Goal: Find specific page/section: Find specific page/section

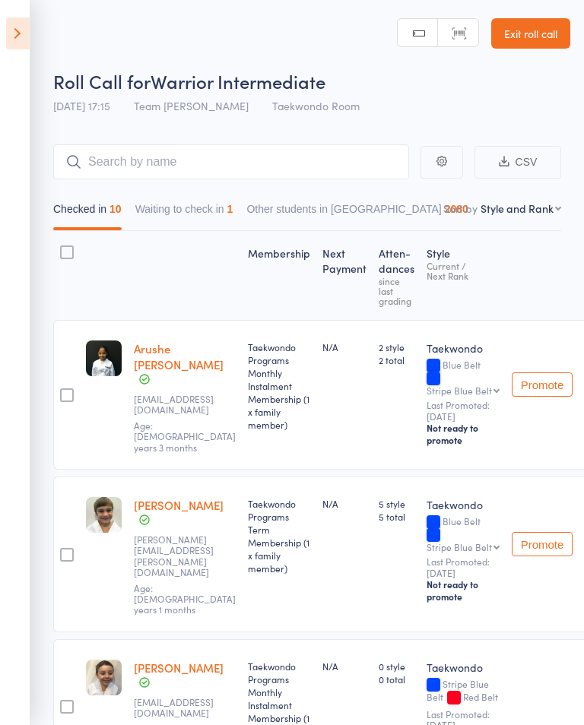
select select "10"
click at [20, 33] on icon at bounding box center [18, 33] width 24 height 32
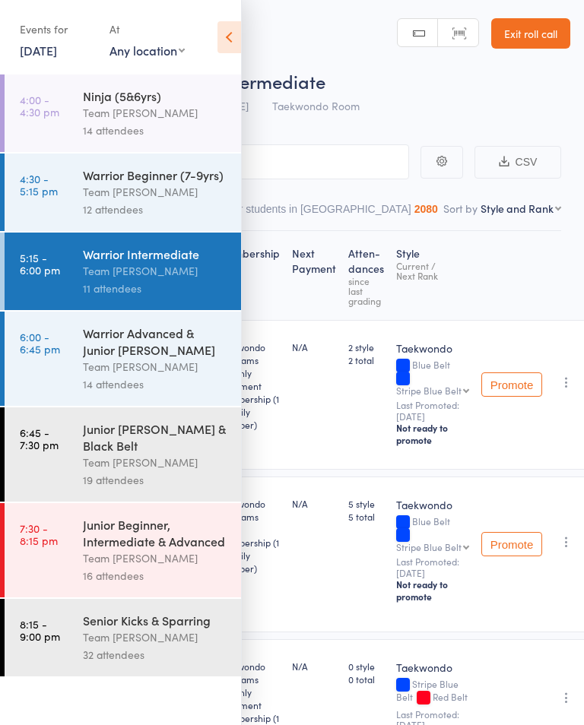
click at [182, 366] on div "Team [PERSON_NAME]" at bounding box center [155, 366] width 145 height 17
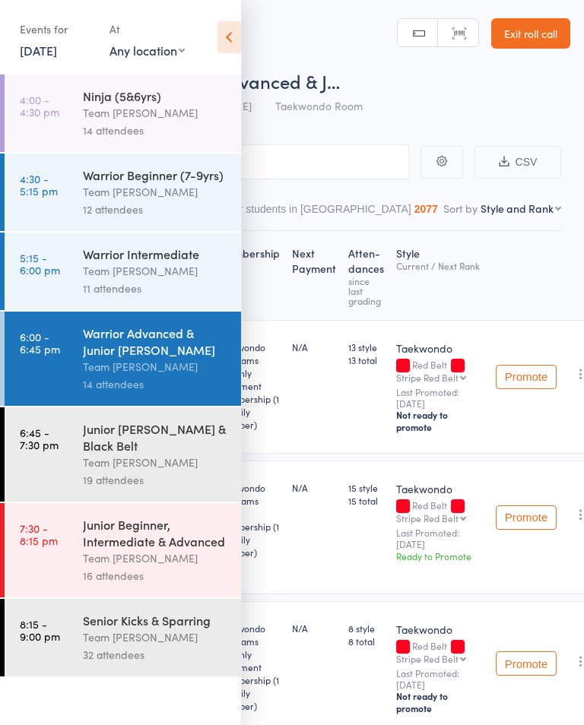
click at [212, 22] on div "Events for [DATE] [DATE] [DATE] Sun Mon Tue Wed Thu Fri Sat 31 27 28 29 30 31 0…" at bounding box center [120, 38] width 241 height 77
click at [222, 46] on icon at bounding box center [229, 37] width 24 height 32
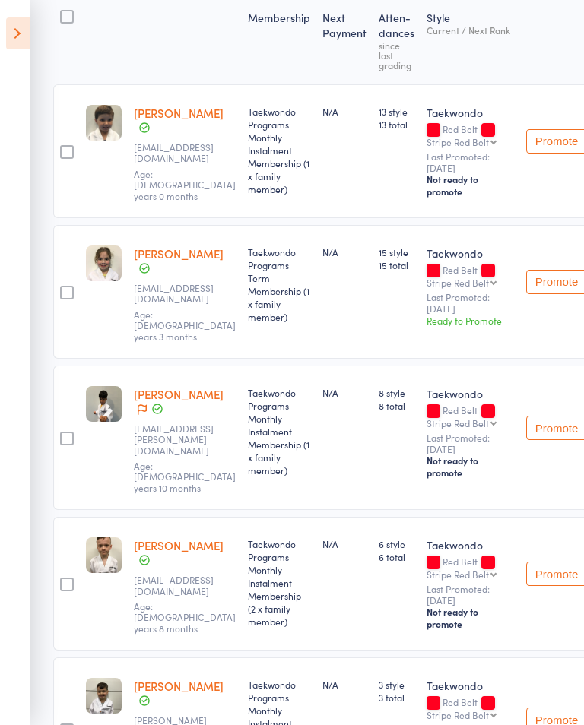
scroll to position [233, 0]
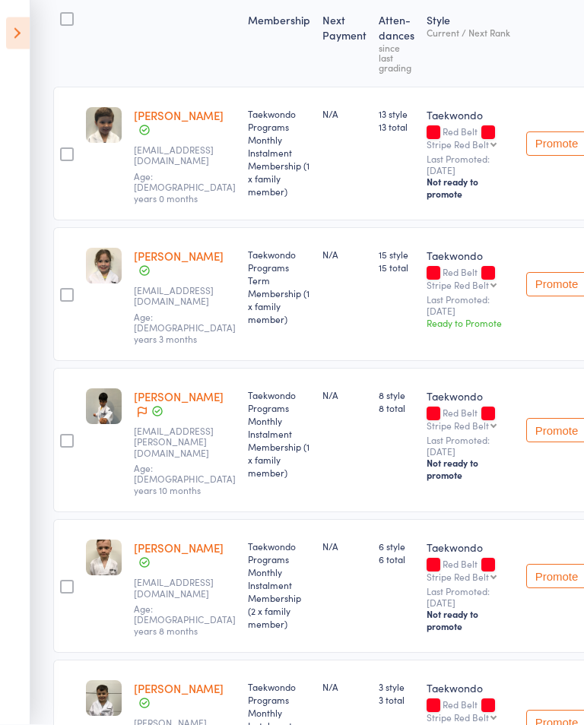
click at [529, 297] on button "Promote" at bounding box center [556, 285] width 61 height 24
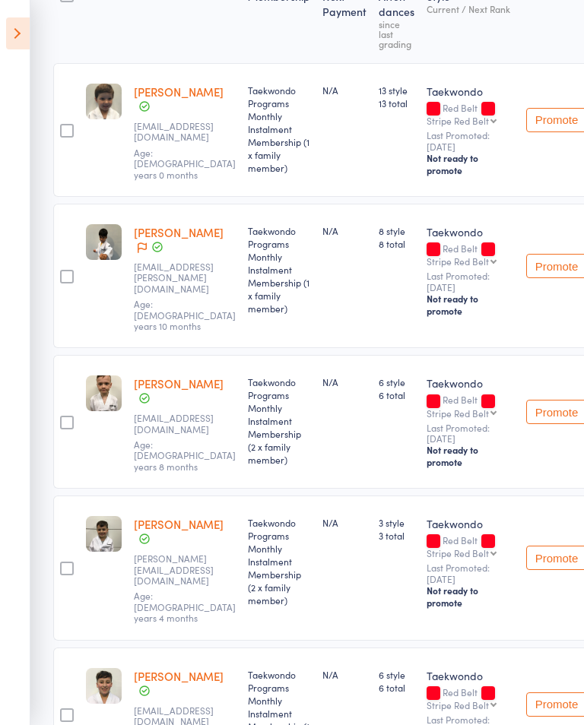
click at [17, 38] on icon at bounding box center [18, 33] width 24 height 32
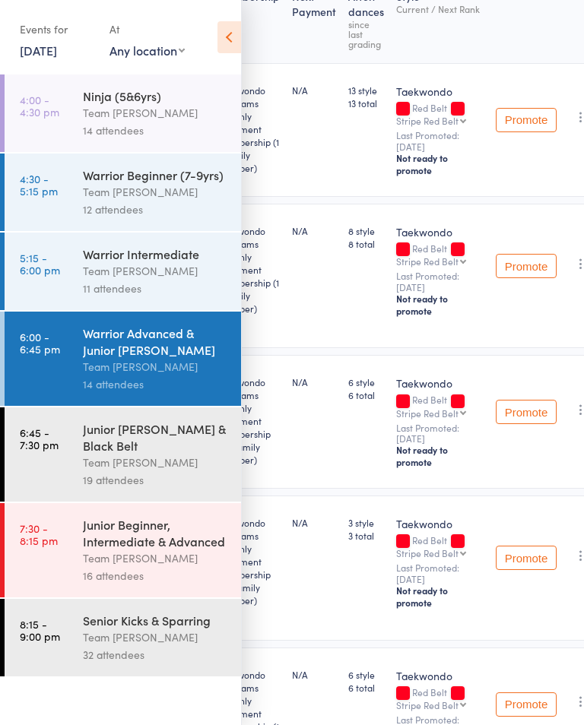
click at [172, 454] on div "Junior [PERSON_NAME] & Black Belt" at bounding box center [155, 436] width 145 height 33
